Goal: Task Accomplishment & Management: Use online tool/utility

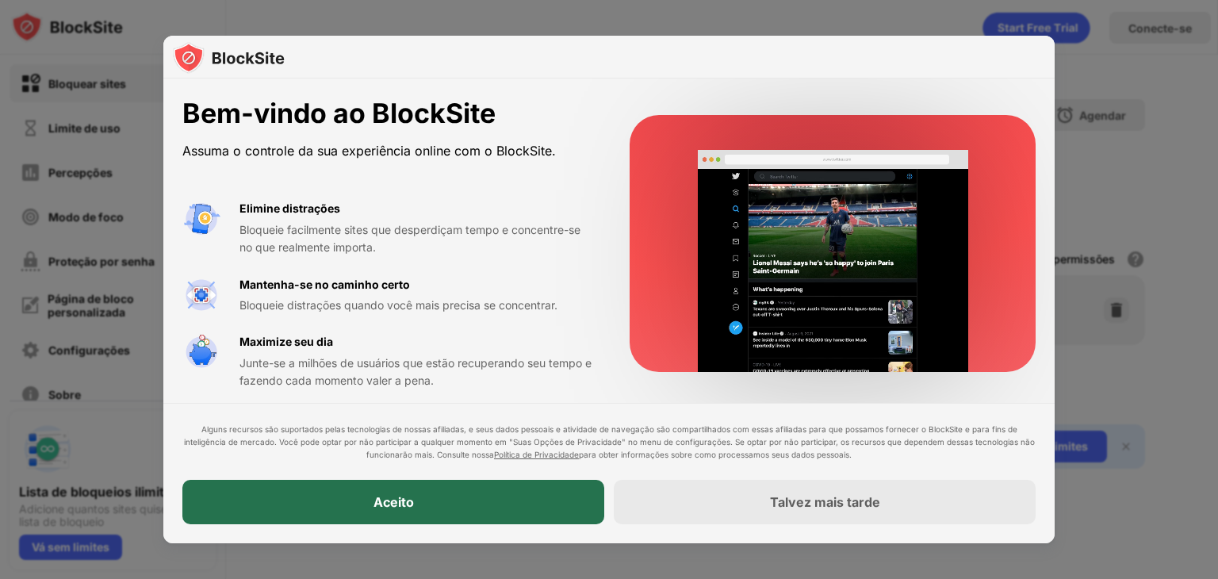
click at [499, 499] on div "Aceito" at bounding box center [393, 502] width 422 height 44
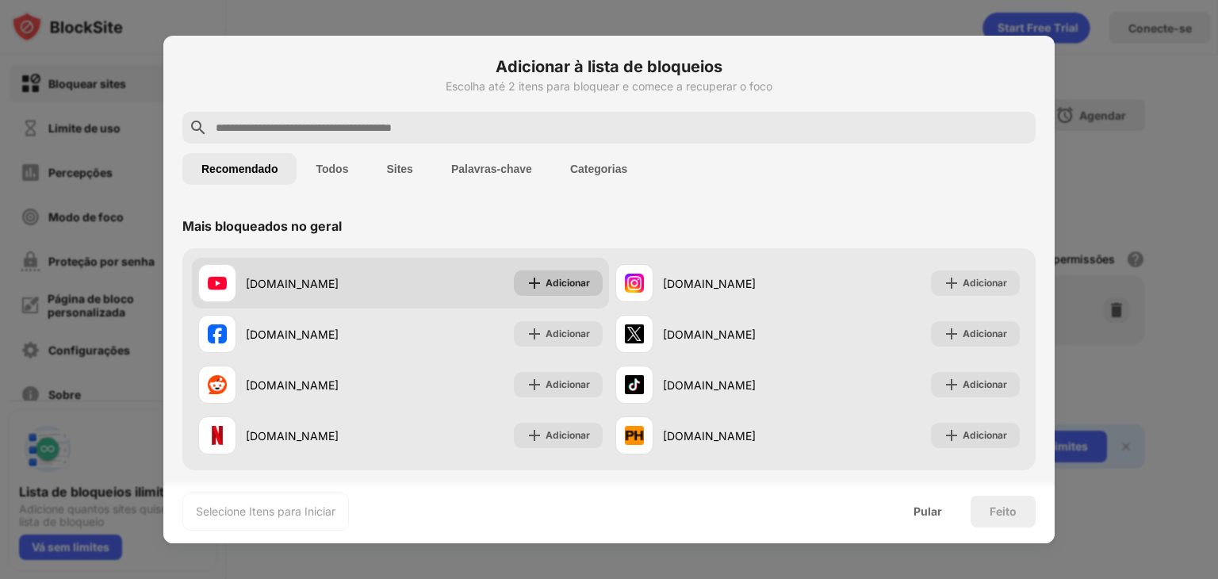
click at [548, 280] on font "Adicionar" at bounding box center [568, 283] width 44 height 12
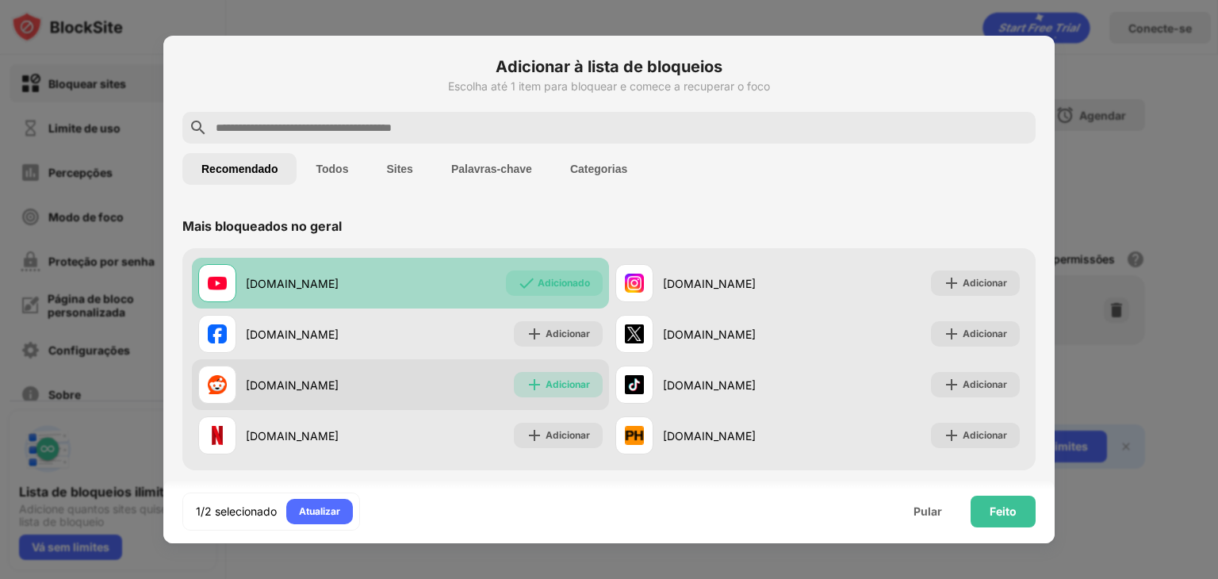
click at [561, 375] on div "Adicionar" at bounding box center [558, 384] width 89 height 25
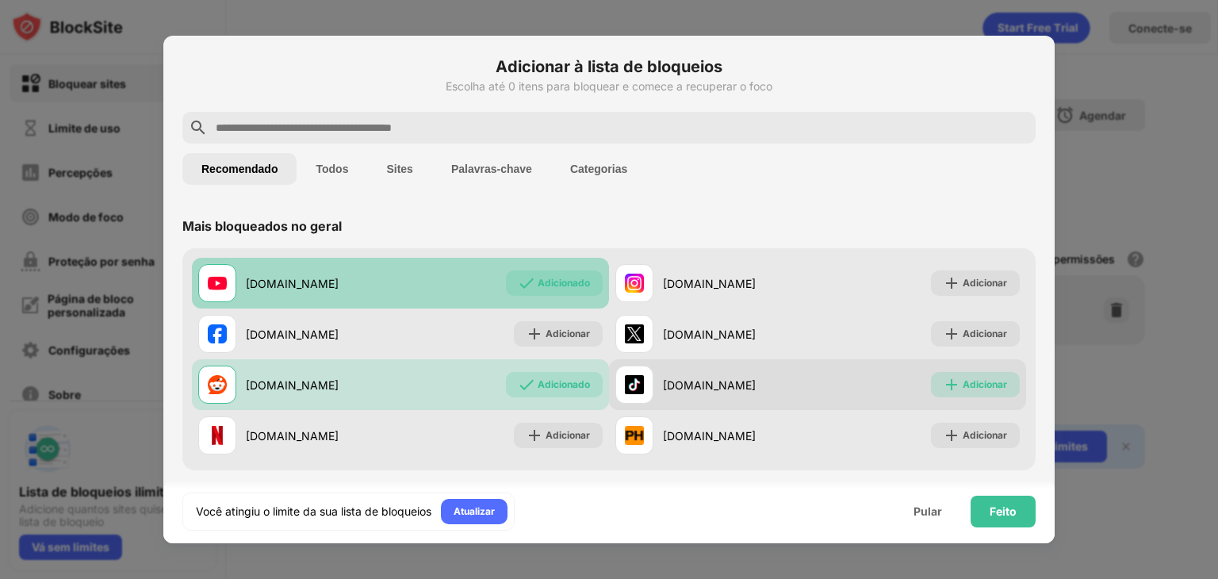
click at [952, 375] on div "Adicionar" at bounding box center [975, 384] width 89 height 25
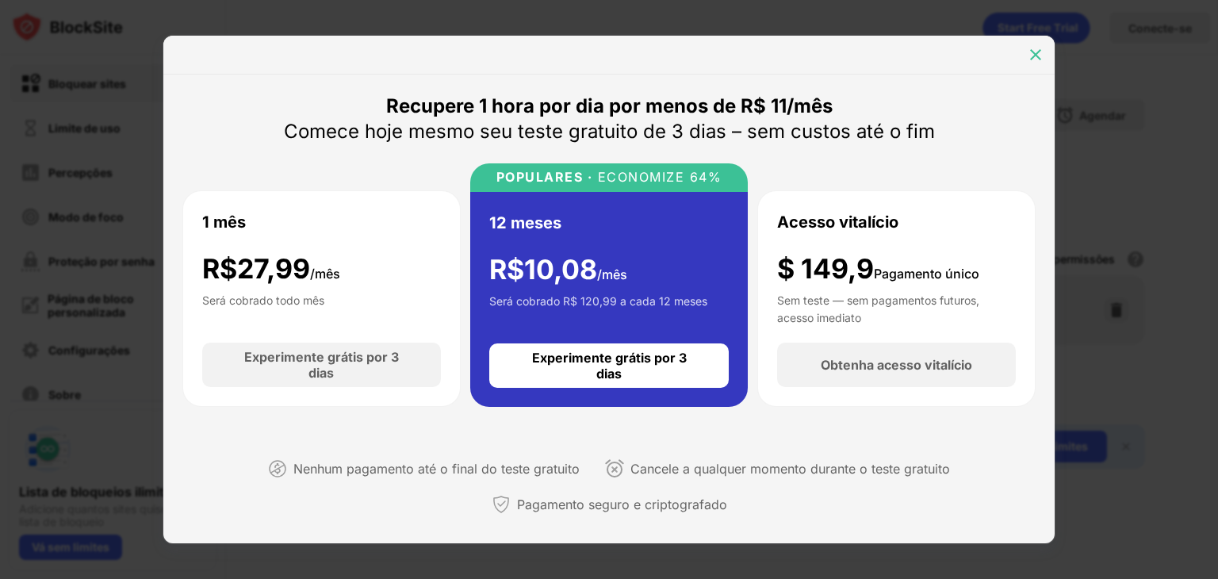
click at [1034, 59] on img at bounding box center [1036, 55] width 16 height 16
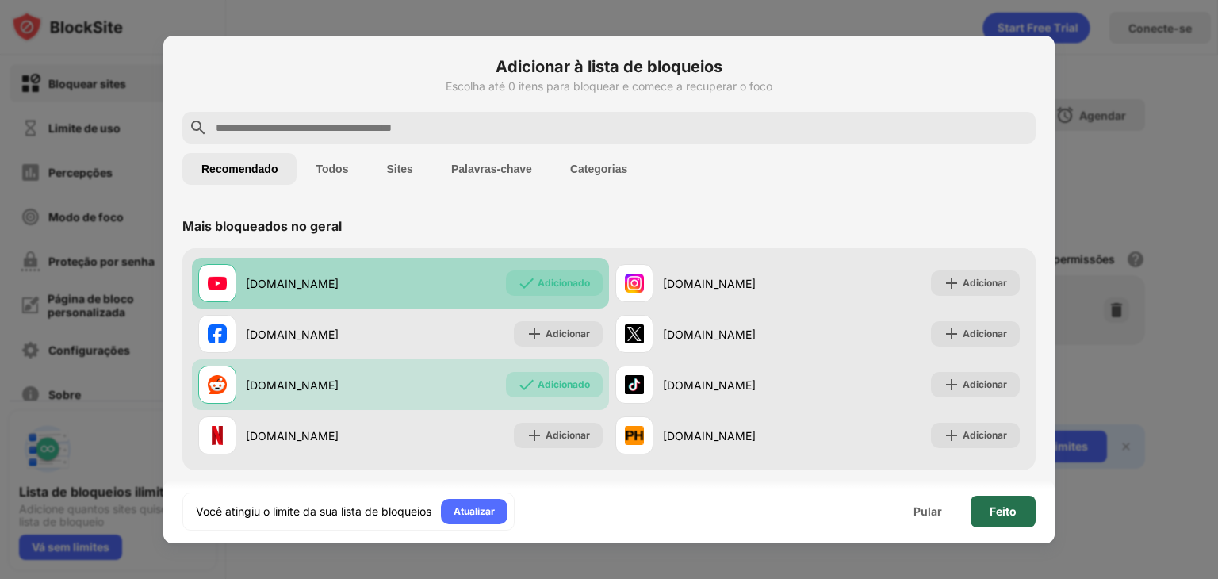
click at [1003, 507] on font "Feito" at bounding box center [1003, 510] width 27 height 13
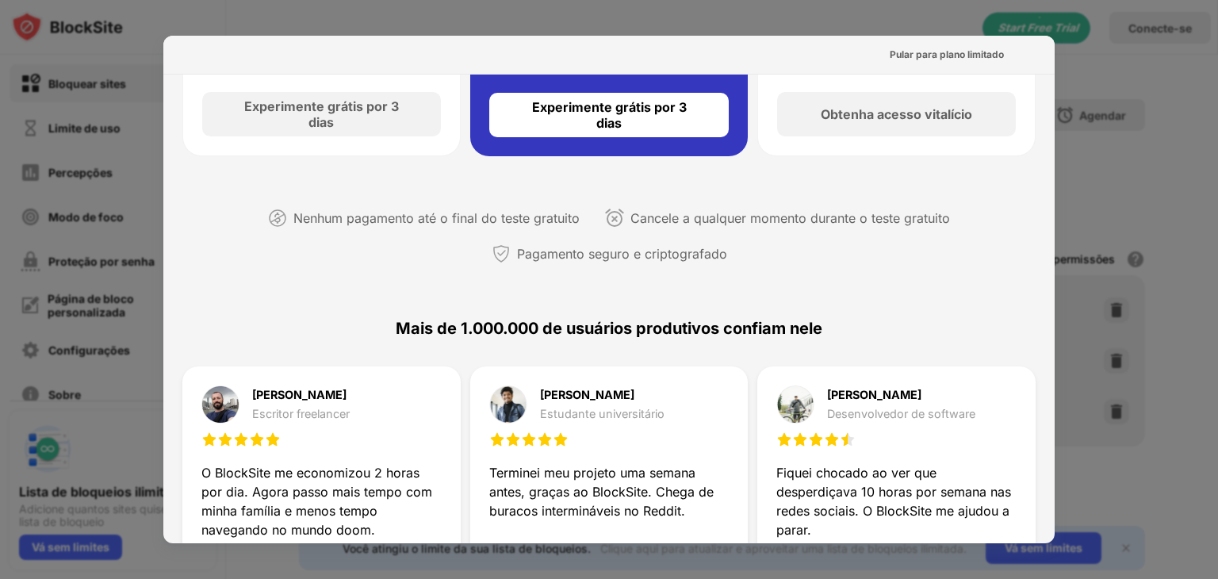
scroll to position [258, 0]
